Goal: Task Accomplishment & Management: Complete application form

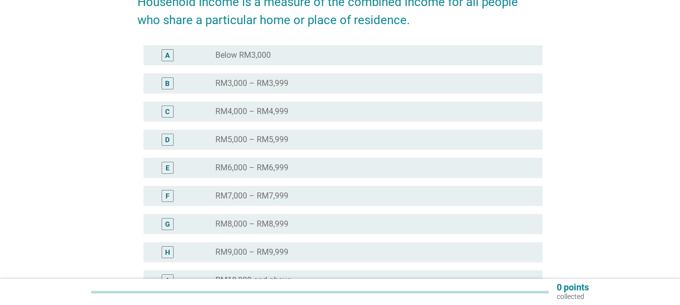
scroll to position [201, 0]
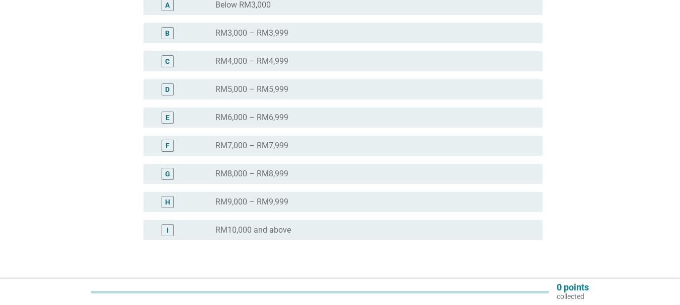
click at [237, 172] on label "RM8,000 – RM8,999" at bounding box center [251, 174] width 73 height 10
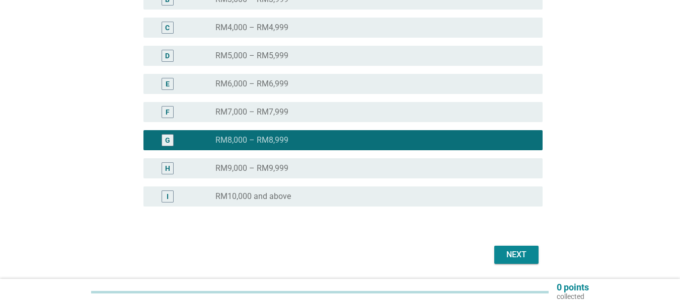
scroll to position [268, 0]
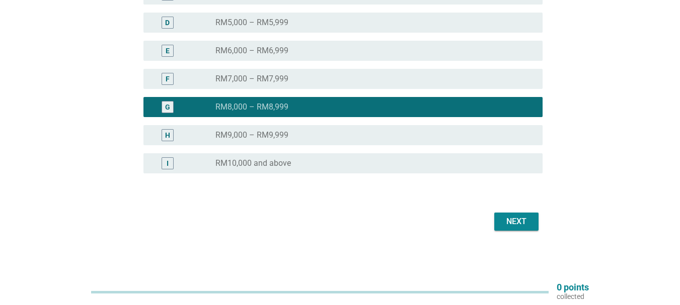
click at [537, 223] on button "Next" at bounding box center [516, 222] width 44 height 18
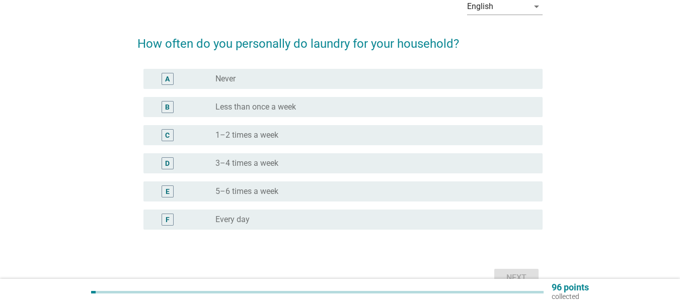
scroll to position [56, 0]
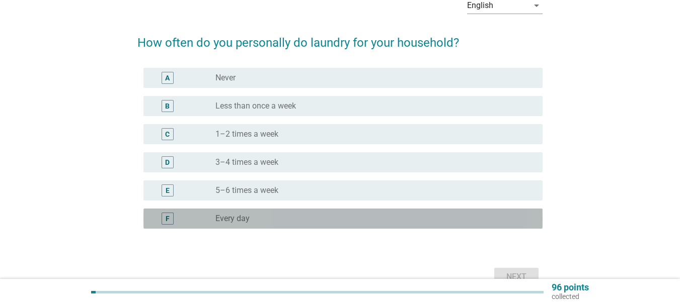
click at [250, 219] on div "radio_button_unchecked Every day" at bounding box center [370, 219] width 311 height 10
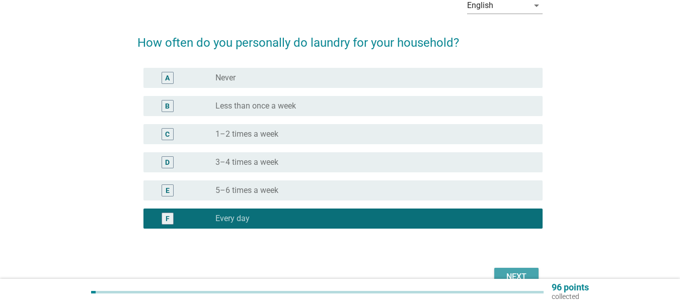
click at [509, 275] on div "Next" at bounding box center [516, 277] width 28 height 12
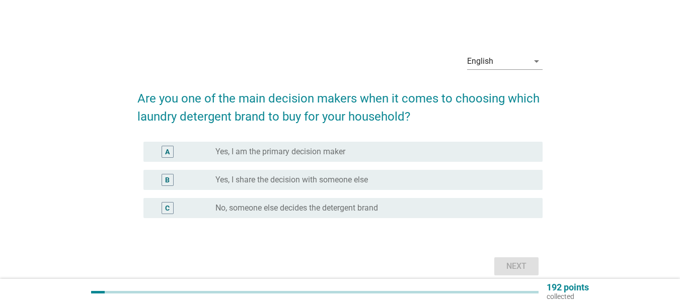
click at [273, 180] on label "Yes, I share the decision with someone else" at bounding box center [291, 180] width 152 height 10
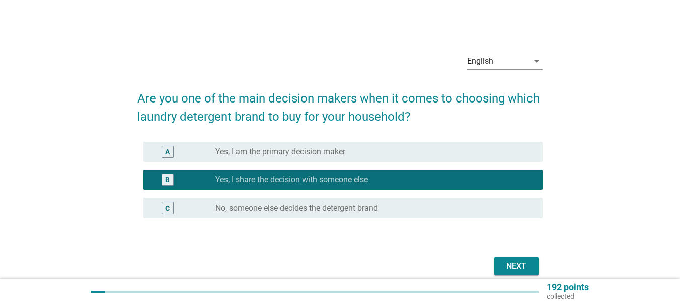
click at [517, 266] on div "Next" at bounding box center [516, 267] width 28 height 12
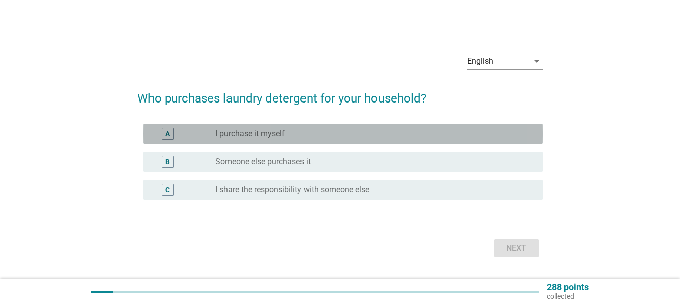
click at [281, 132] on label "I purchase it myself" at bounding box center [249, 134] width 69 height 10
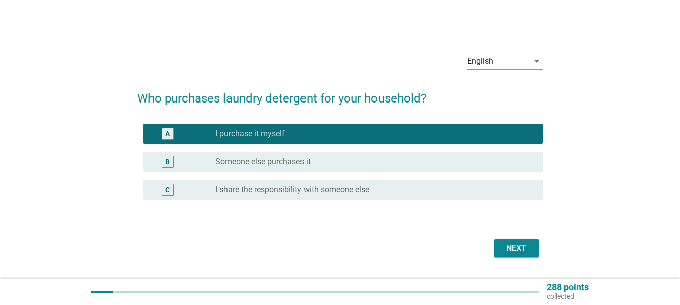
click at [285, 194] on label "I share the responsibility with someone else" at bounding box center [292, 190] width 154 height 10
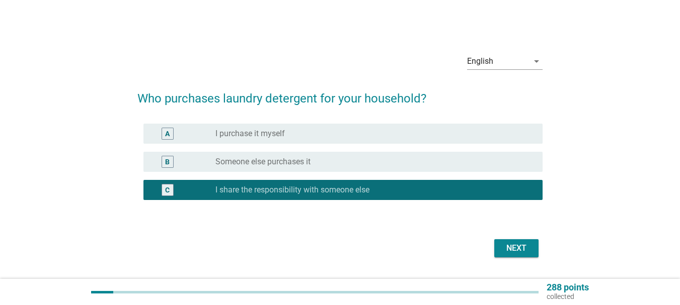
click at [518, 240] on button "Next" at bounding box center [516, 249] width 44 height 18
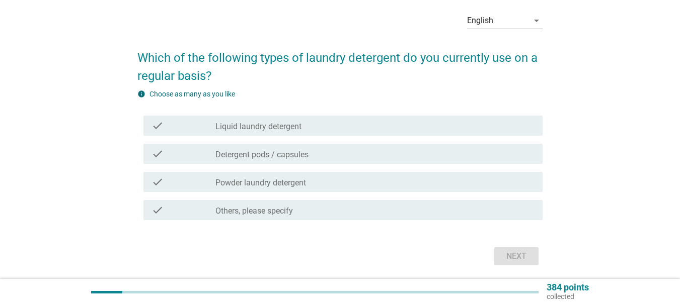
scroll to position [41, 0]
click at [262, 127] on label "Liquid laundry detergent" at bounding box center [258, 126] width 86 height 10
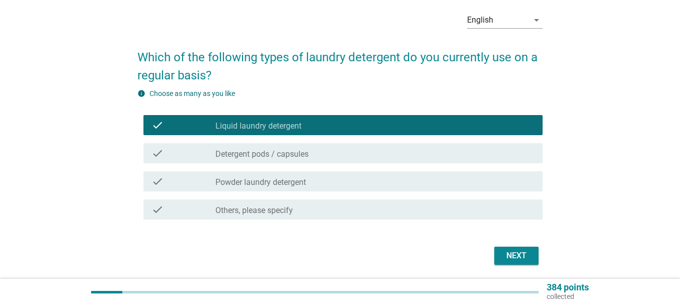
click at [509, 256] on div "Next" at bounding box center [516, 256] width 28 height 12
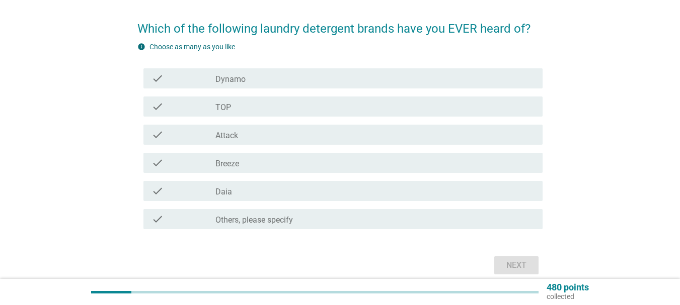
scroll to position [70, 0]
drag, startPoint x: 254, startPoint y: 82, endPoint x: 243, endPoint y: 103, distance: 24.3
click at [254, 82] on div "check_box_outline_blank Dynamo" at bounding box center [374, 78] width 319 height 12
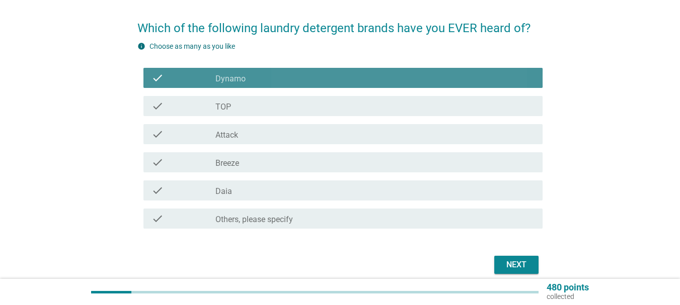
drag, startPoint x: 243, startPoint y: 103, endPoint x: 243, endPoint y: 125, distance: 22.1
click at [243, 108] on div "check_box_outline_blank TOP" at bounding box center [374, 106] width 319 height 12
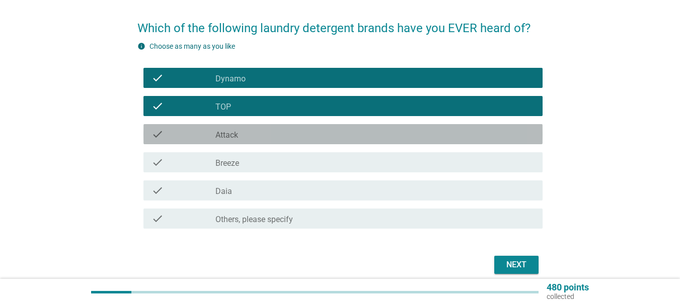
drag, startPoint x: 241, startPoint y: 137, endPoint x: 239, endPoint y: 154, distance: 16.7
click at [241, 138] on div "check_box_outline_blank Attack" at bounding box center [374, 134] width 319 height 12
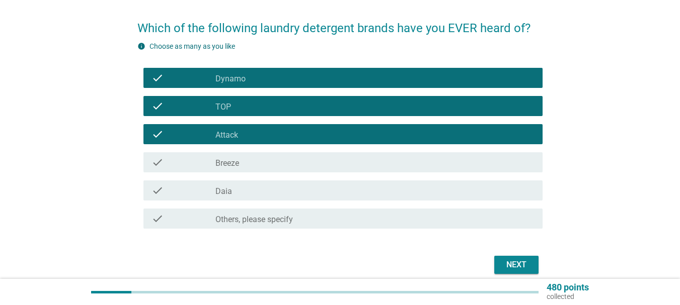
drag, startPoint x: 239, startPoint y: 155, endPoint x: 238, endPoint y: 180, distance: 24.7
click at [239, 158] on div "check check_box_outline_blank Breeze" at bounding box center [342, 162] width 399 height 20
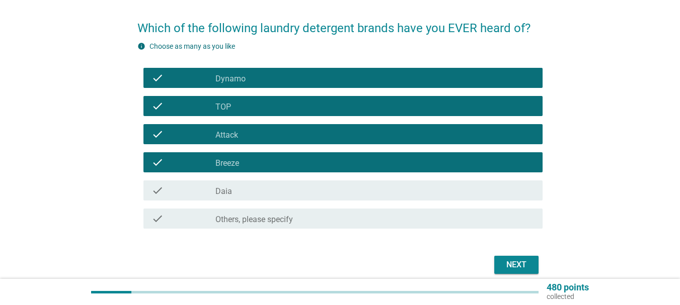
drag, startPoint x: 275, startPoint y: 190, endPoint x: 292, endPoint y: 196, distance: 17.5
click at [276, 190] on div "check_box_outline_blank Daia" at bounding box center [374, 191] width 319 height 12
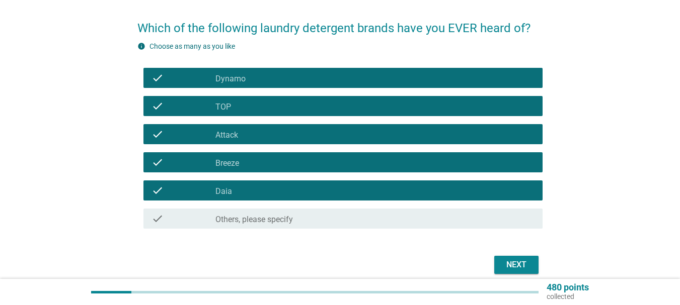
click at [522, 265] on div "Next" at bounding box center [516, 265] width 28 height 12
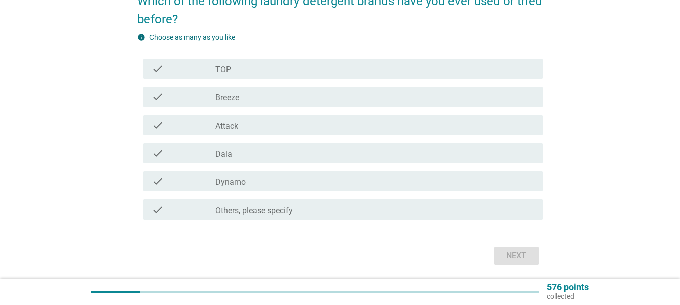
scroll to position [98, 0]
click at [232, 77] on div "check check_box_outline_blank TOP" at bounding box center [342, 68] width 399 height 20
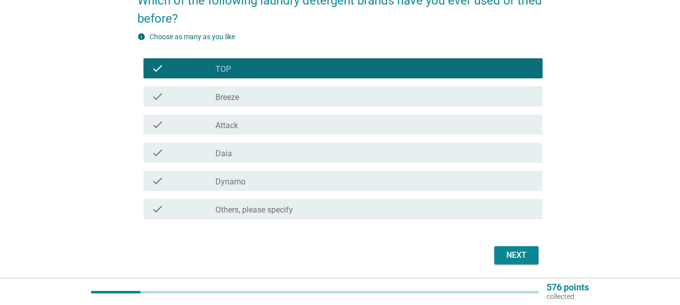
click at [224, 106] on div "check check_box_outline_blank Breeze" at bounding box center [342, 97] width 399 height 20
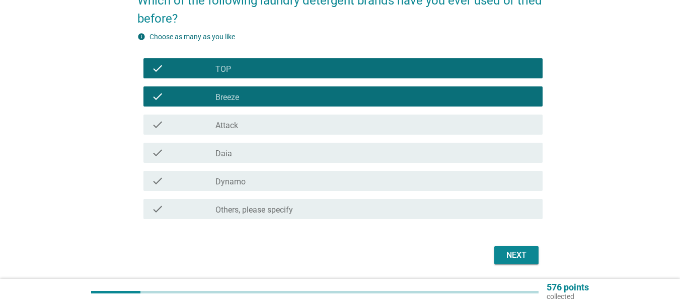
click at [245, 178] on label "Dynamo" at bounding box center [230, 182] width 30 height 10
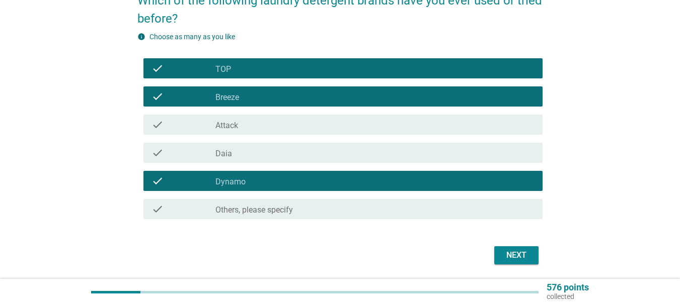
click at [507, 256] on div "Next" at bounding box center [516, 256] width 28 height 12
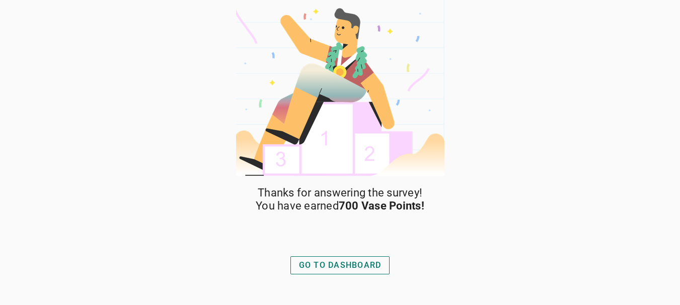
click at [349, 263] on div "GO TO DASHBOARD" at bounding box center [340, 266] width 83 height 12
